Goal: Information Seeking & Learning: Learn about a topic

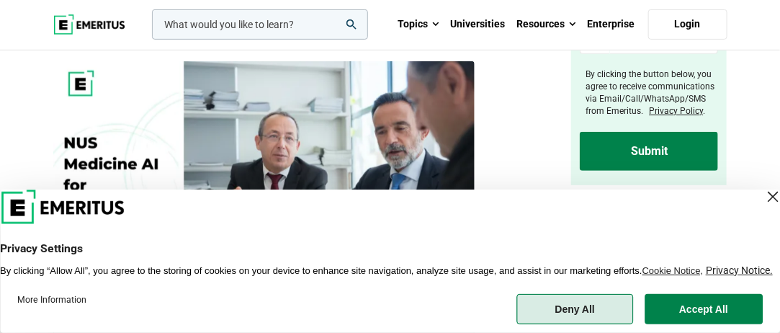
click at [572, 302] on button "Deny All" at bounding box center [574, 309] width 117 height 30
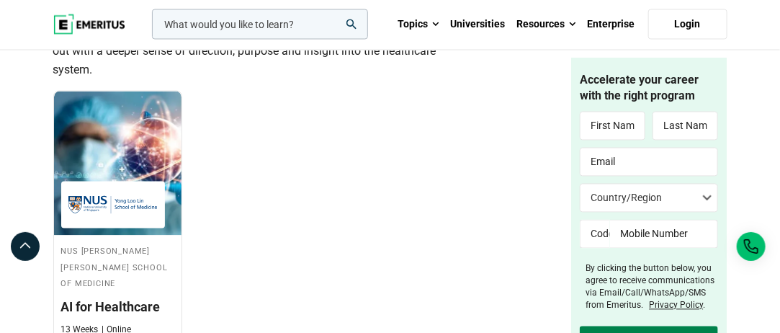
scroll to position [1080, 0]
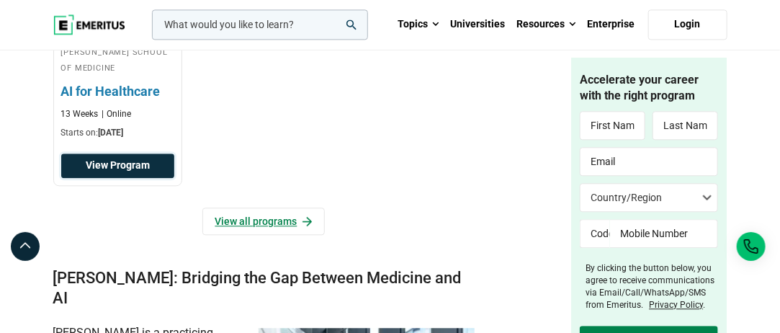
click at [150, 166] on link "View Program" at bounding box center [117, 165] width 113 height 24
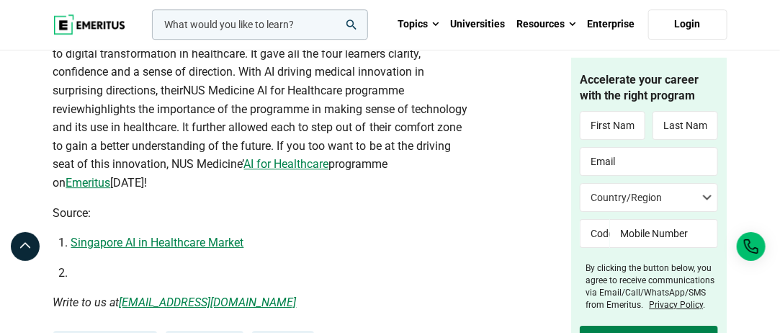
scroll to position [3240, 0]
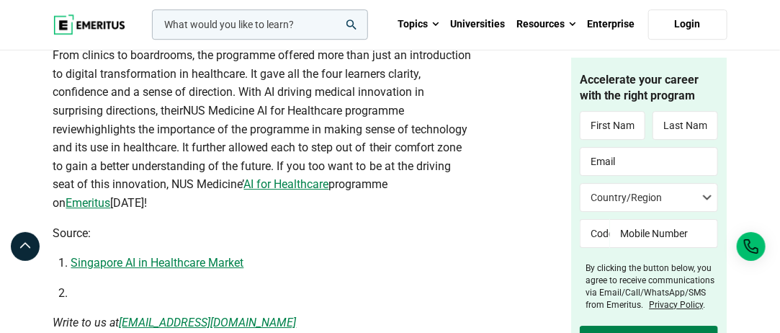
drag, startPoint x: 214, startPoint y: 197, endPoint x: 346, endPoint y: 224, distance: 135.3
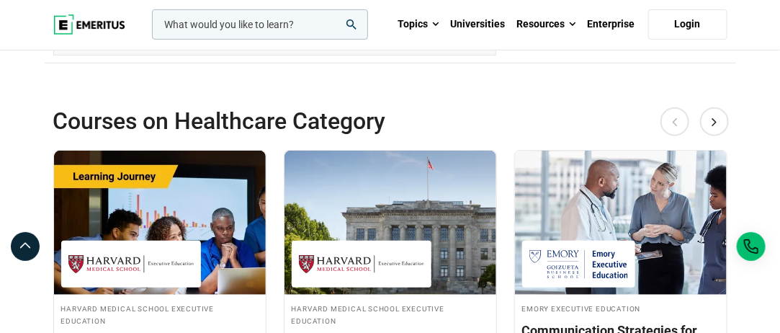
scroll to position [3888, 0]
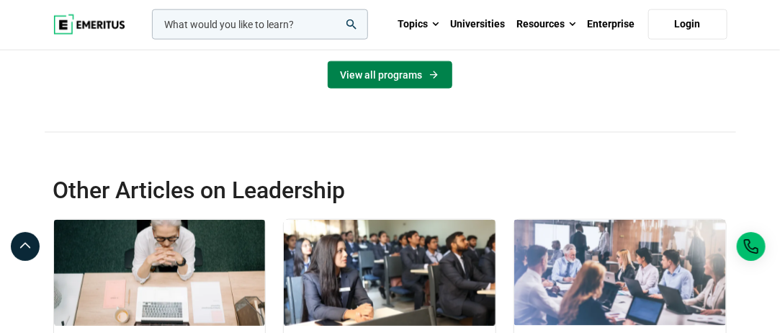
scroll to position [4320, 0]
